Goal: Navigation & Orientation: Find specific page/section

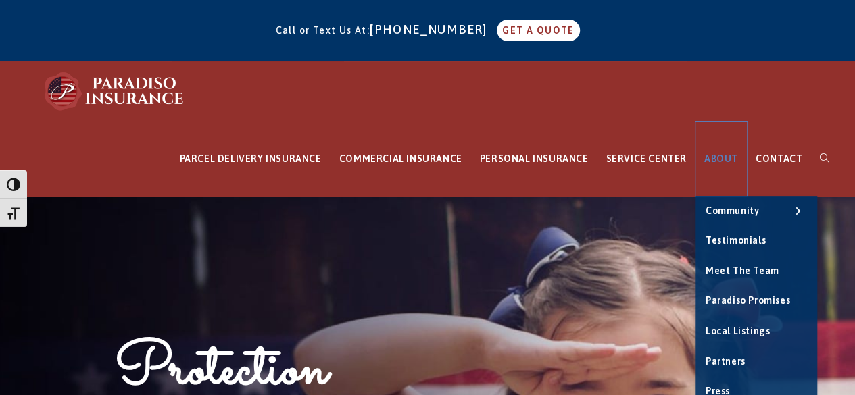
click at [731, 197] on link "ABOUT" at bounding box center [721, 159] width 51 height 75
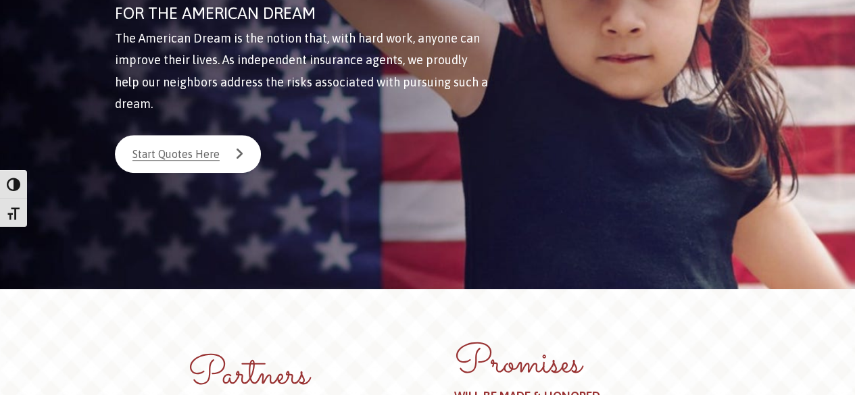
scroll to position [408, 0]
